Goal: Information Seeking & Learning: Learn about a topic

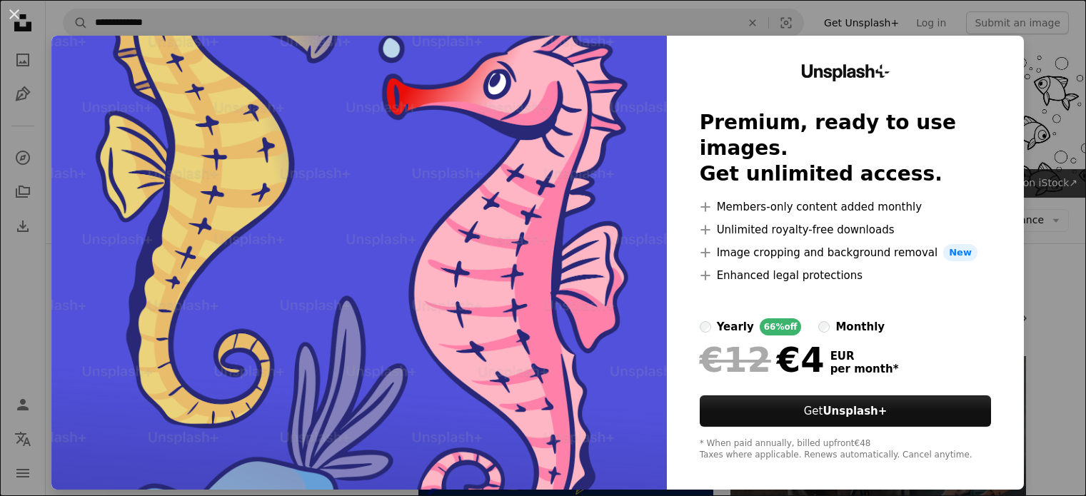
scroll to position [7458, 0]
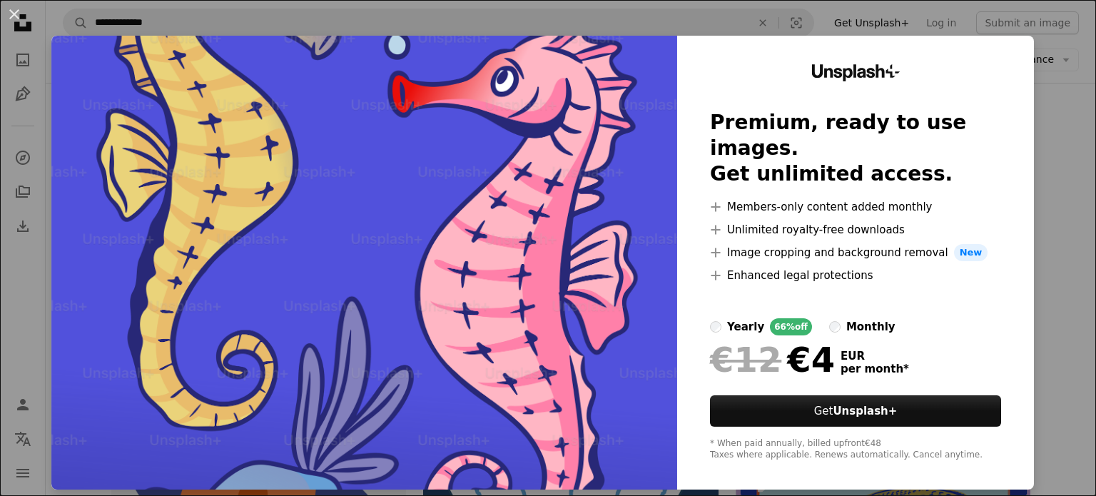
click at [829, 318] on label "monthly" at bounding box center [862, 326] width 66 height 17
click at [1047, 251] on div "An X shape Unsplash+ Premium, ready to use images. Get unlimited access. A plus…" at bounding box center [548, 248] width 1096 height 496
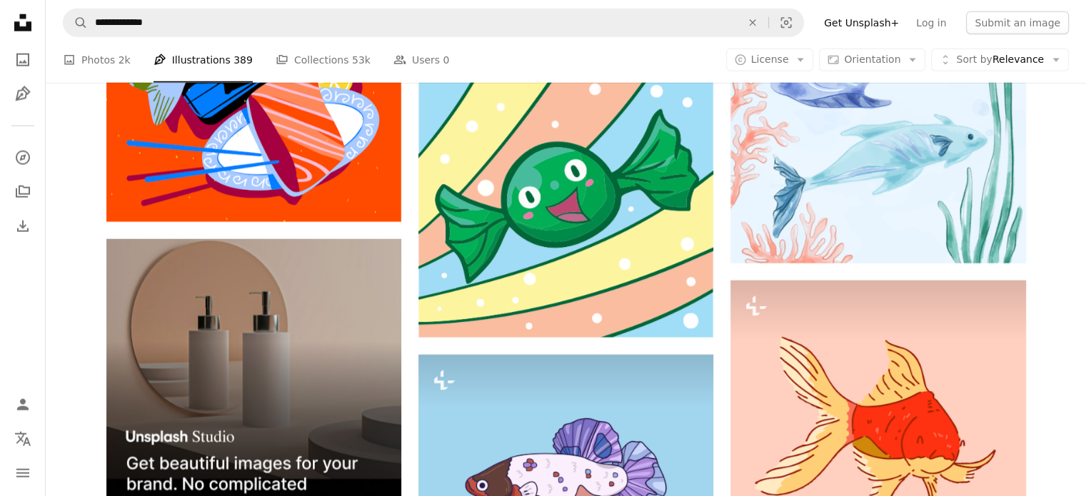
scroll to position [3671, 0]
click at [979, 64] on span "Sort by" at bounding box center [974, 59] width 36 height 11
